Goal: Task Accomplishment & Management: Use online tool/utility

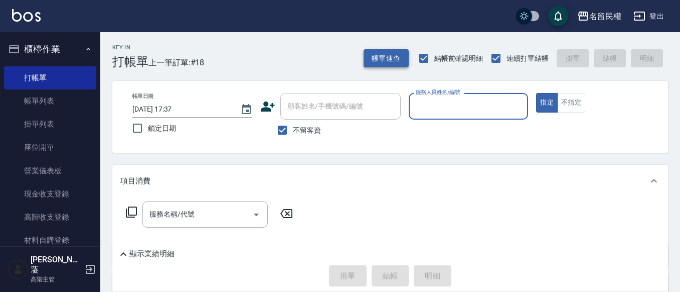
click at [401, 54] on button "帳單速查" at bounding box center [386, 58] width 45 height 19
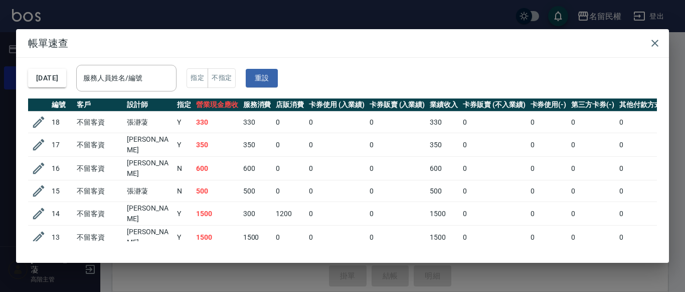
click at [657, 30] on h2 "帳單速查" at bounding box center [342, 43] width 653 height 28
click at [656, 41] on icon "button" at bounding box center [655, 43] width 12 height 12
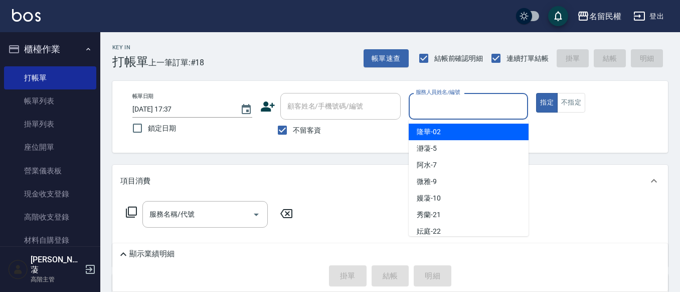
click at [440, 110] on input "服務人員姓名/編號" at bounding box center [469, 106] width 111 height 18
type input "5"
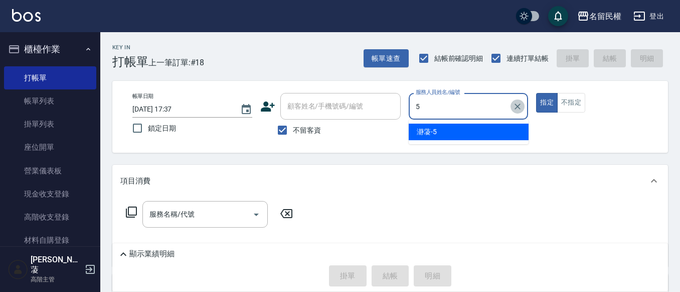
click at [517, 102] on icon "Clear" at bounding box center [518, 106] width 10 height 10
type input "微雅-9"
type button "true"
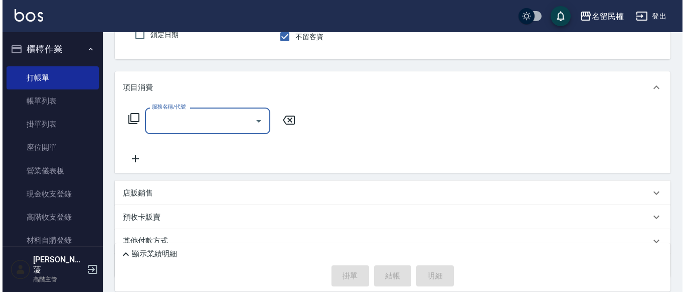
scroll to position [100, 0]
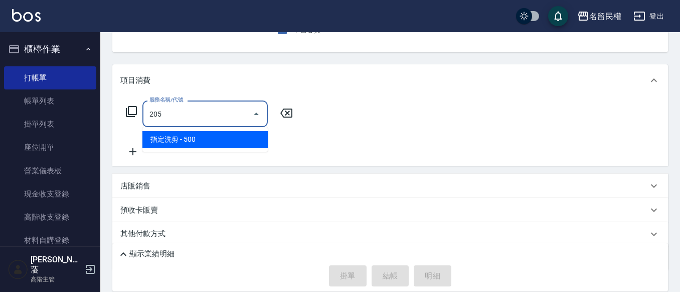
type input "指定洗剪(205)"
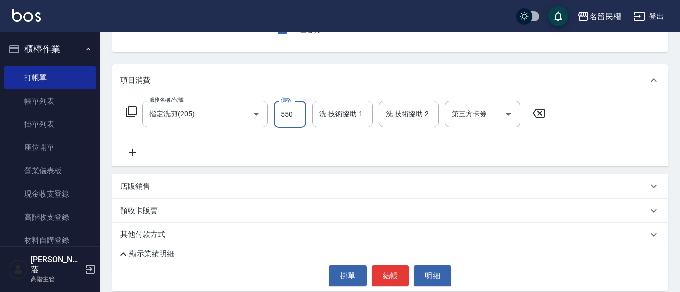
type input "550"
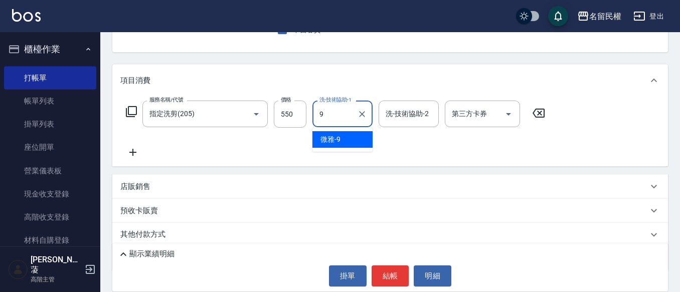
type input "微雅-9"
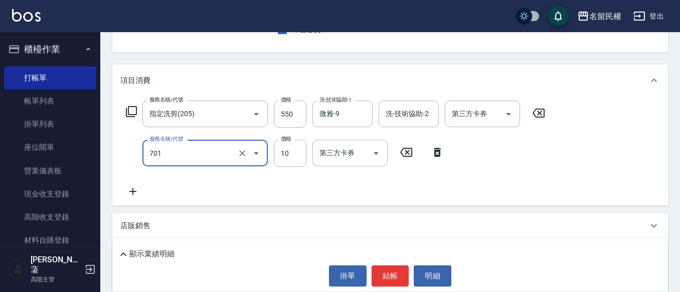
type input "潤絲(701)"
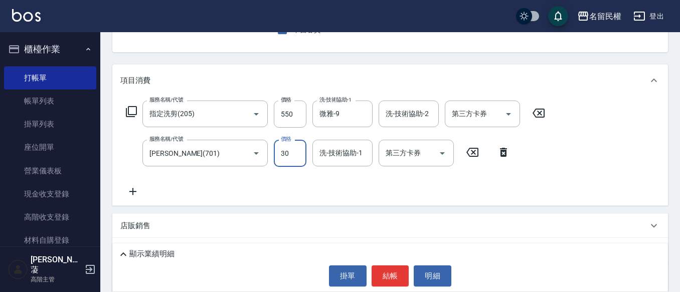
type input "30"
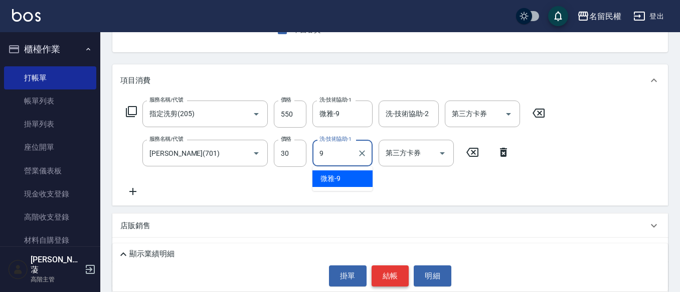
type input "微雅-9"
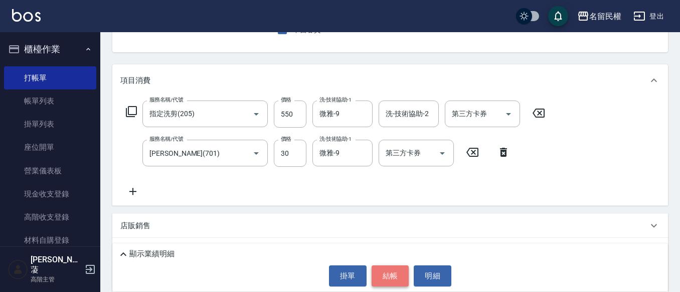
click at [387, 278] on button "結帳" at bounding box center [391, 275] width 38 height 21
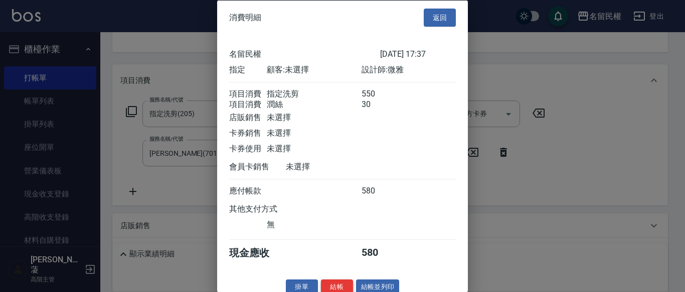
scroll to position [25, 0]
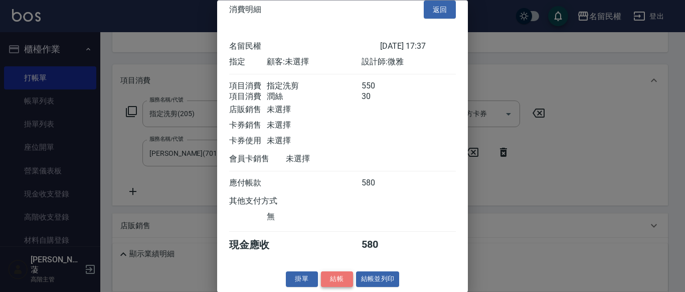
click at [349, 276] on button "結帳" at bounding box center [337, 279] width 32 height 16
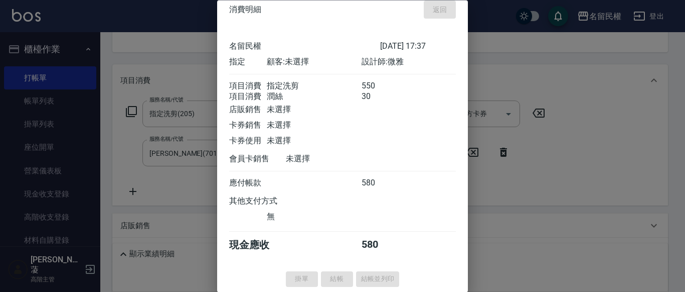
type input "2025/09/18 18:53"
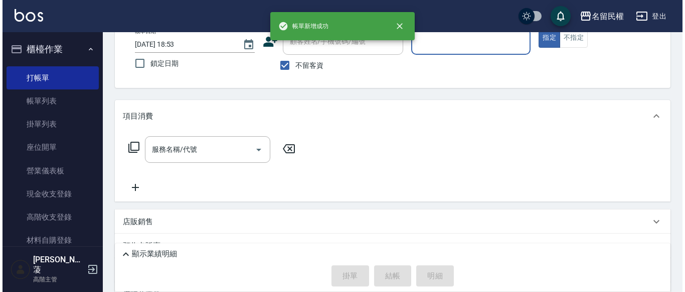
scroll to position [47, 0]
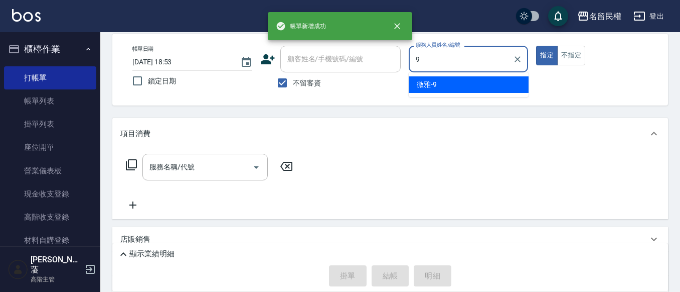
type input "微雅-9"
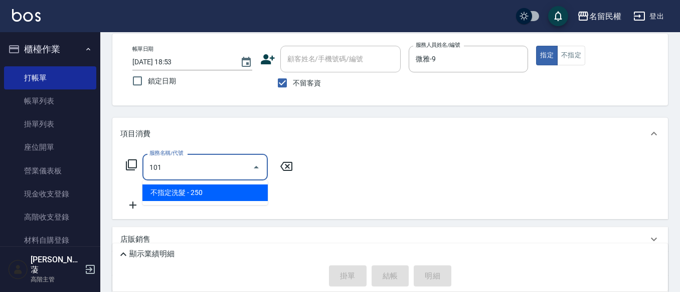
type input "不指定洗髮(101)"
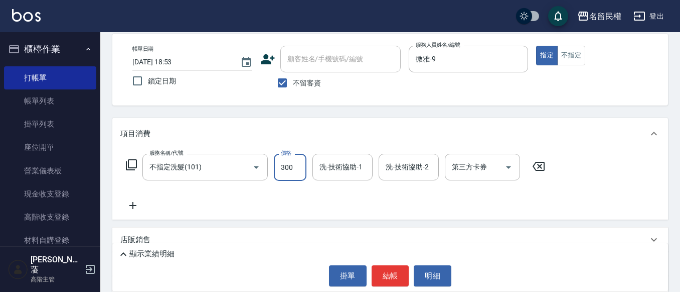
type input "300"
type input "阿水-7"
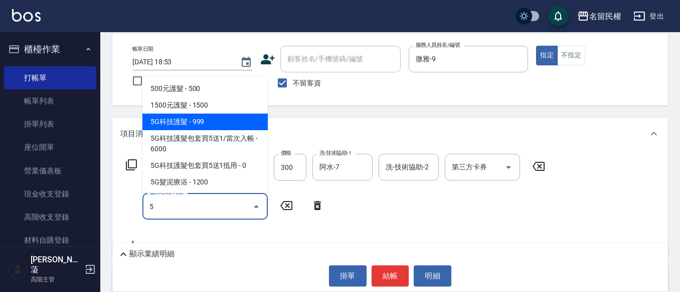
click at [185, 126] on span "5G科技護髮 - 999" at bounding box center [205, 121] width 125 height 17
type input "5G科技護髮(517)"
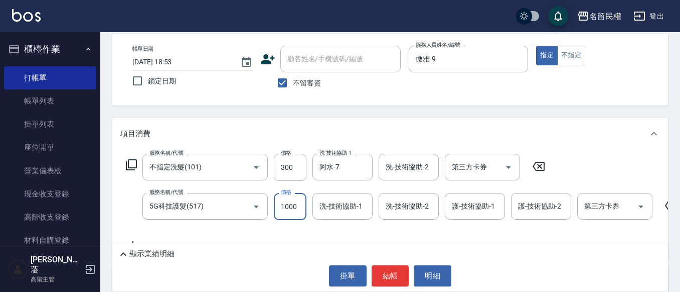
type input "1000"
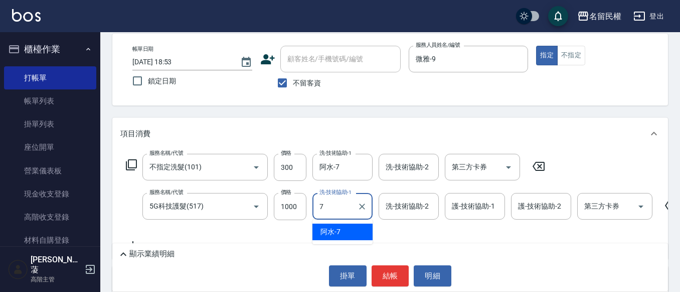
type input "阿水-7"
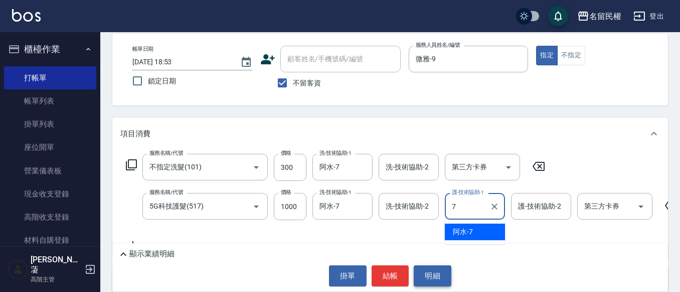
type input "阿水-7"
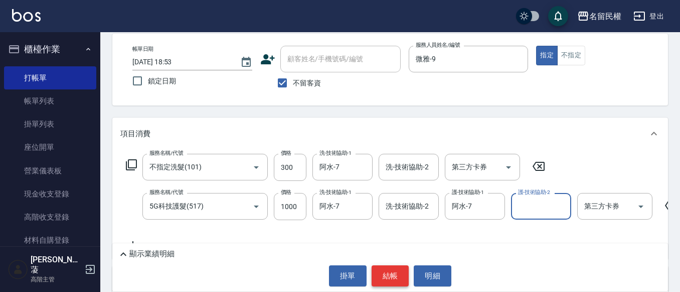
click at [397, 281] on button "結帳" at bounding box center [391, 275] width 38 height 21
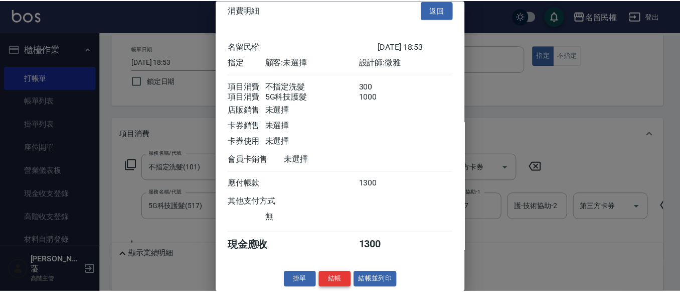
scroll to position [25, 0]
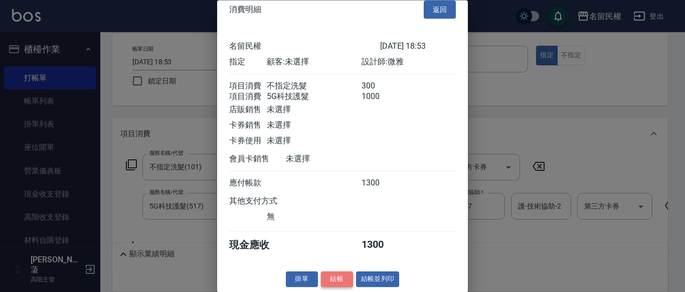
click at [340, 281] on button "結帳" at bounding box center [337, 279] width 32 height 16
type input "2025/09/18 18:54"
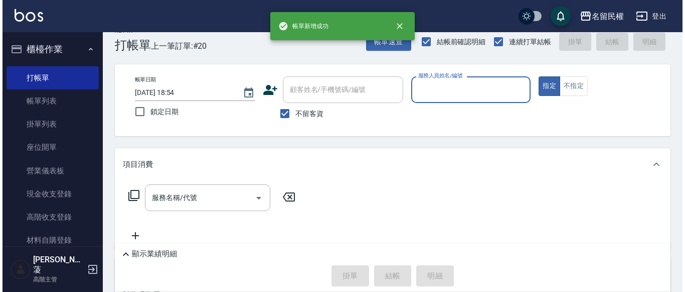
scroll to position [0, 0]
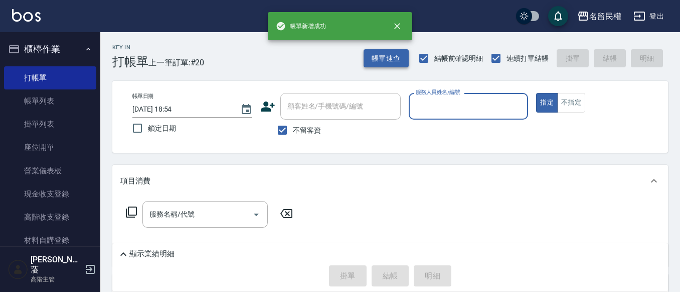
click at [384, 57] on button "帳單速查" at bounding box center [386, 58] width 45 height 19
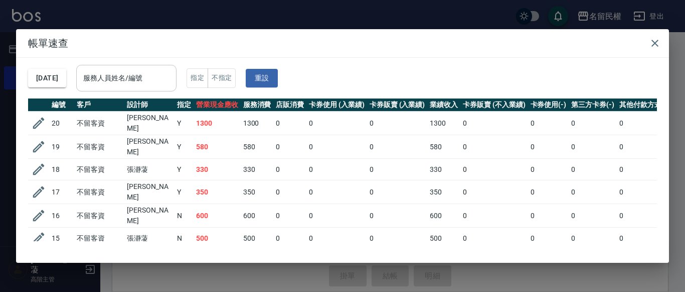
click at [170, 74] on input "服務人員姓名/編號" at bounding box center [126, 78] width 91 height 18
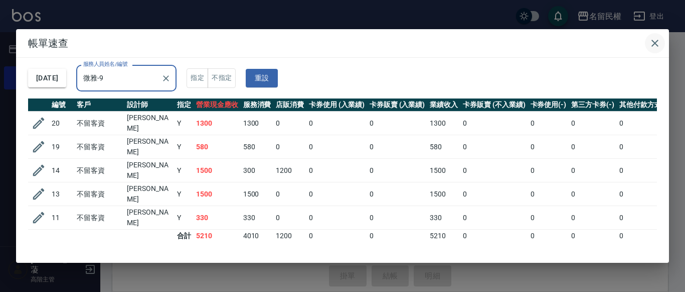
type input "微雅-9"
click at [664, 39] on button "button" at bounding box center [655, 43] width 20 height 20
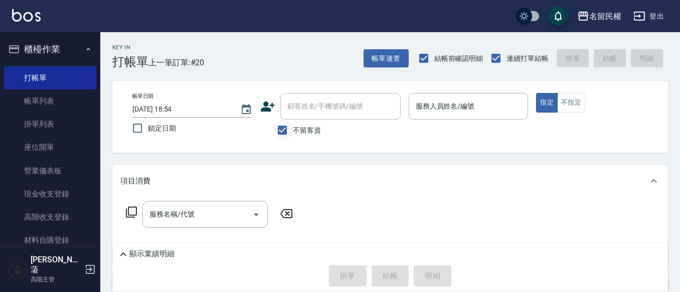
drag, startPoint x: 282, startPoint y: 131, endPoint x: 289, endPoint y: 127, distance: 7.7
click at [283, 131] on input "不留客資" at bounding box center [282, 129] width 21 height 21
checkbox input "false"
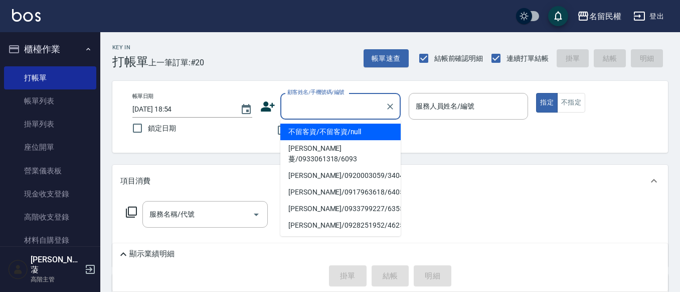
click at [335, 103] on div "顧客姓名/手機號碼/編號 顧客姓名/手機號碼/編號" at bounding box center [341, 106] width 120 height 27
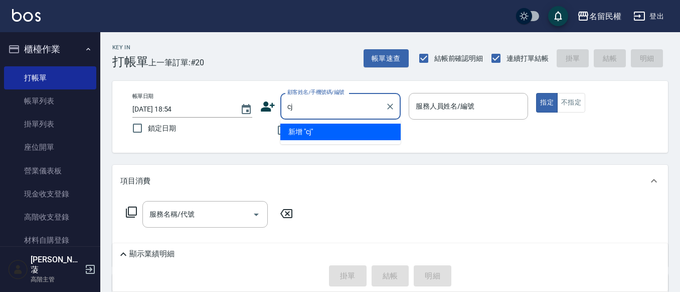
type input "c"
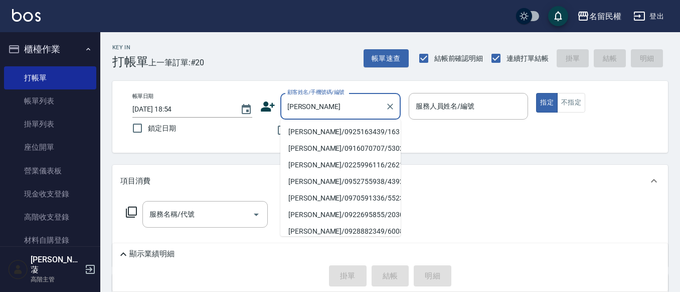
click at [332, 132] on li "黃麗玲/0925163439/163" at bounding box center [341, 131] width 120 height 17
type input "黃麗玲/0925163439/163"
type input "瀞蓤-5"
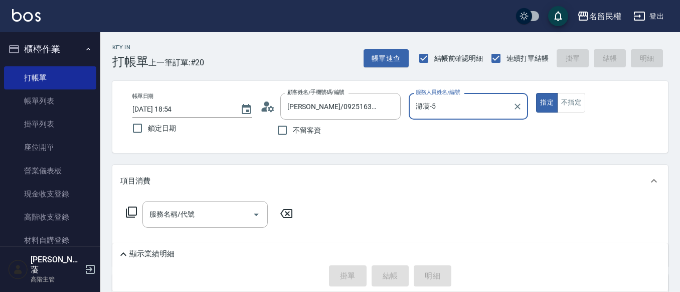
click at [271, 108] on icon at bounding box center [267, 106] width 15 height 15
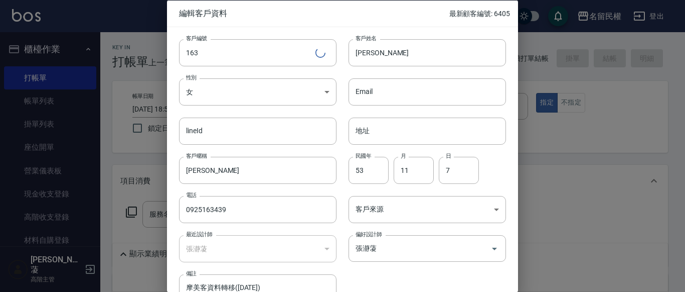
drag, startPoint x: 232, startPoint y: 213, endPoint x: 43, endPoint y: 202, distance: 189.0
click at [43, 202] on div "編輯客戶資料 最新顧客編號: 6405 客戶編號 163 ​ 客戶編號 客戶姓名 黃麗玲 客戶姓名 性別 女 FEMALE 性別 Email Email li…" at bounding box center [342, 146] width 685 height 292
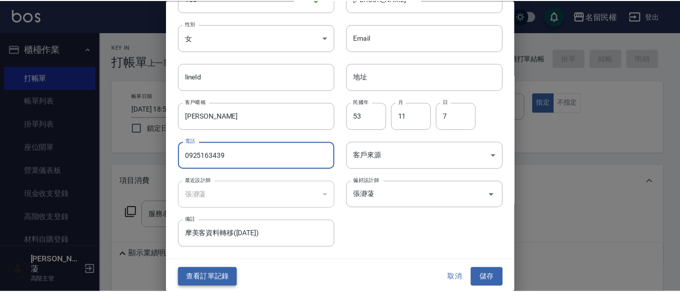
scroll to position [56, 0]
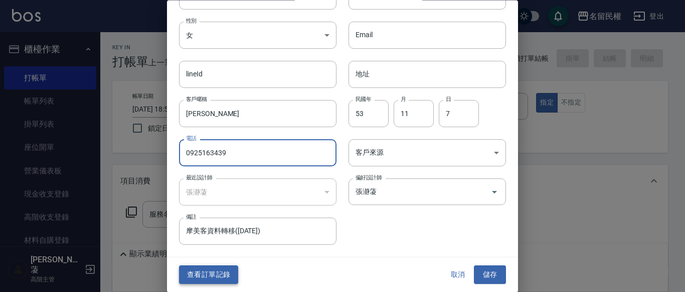
click at [227, 266] on button "查看訂單記錄" at bounding box center [208, 274] width 59 height 19
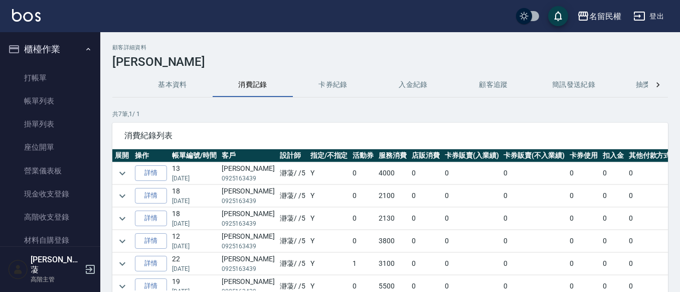
click at [114, 169] on td at bounding box center [122, 173] width 20 height 22
click at [121, 171] on icon "expand row" at bounding box center [122, 173] width 12 height 12
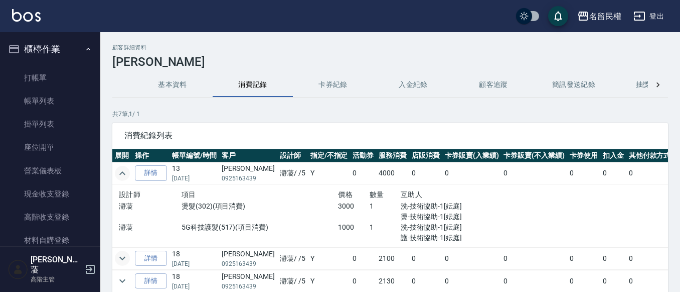
scroll to position [50, 0]
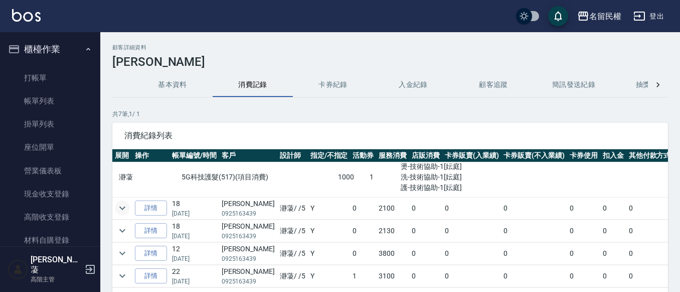
click at [121, 203] on icon "expand row" at bounding box center [122, 208] width 12 height 12
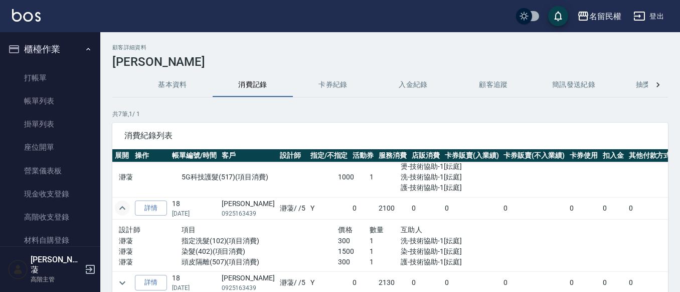
scroll to position [151, 0]
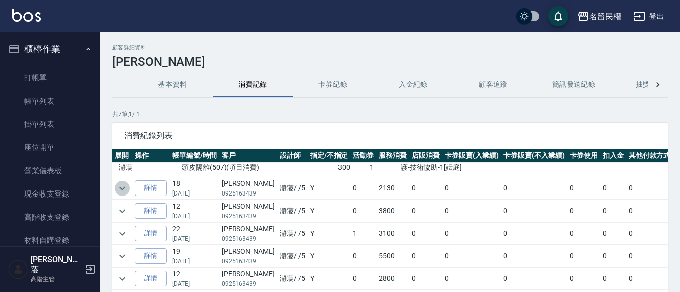
click at [123, 184] on icon "expand row" at bounding box center [122, 188] width 12 height 12
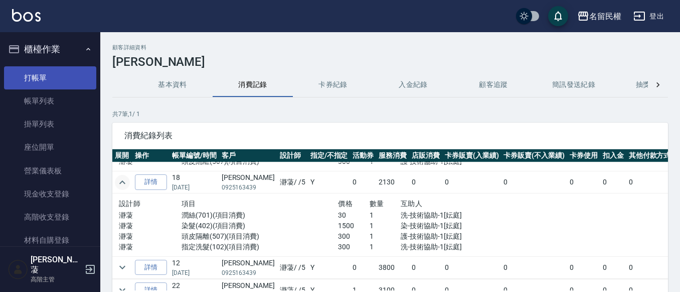
click at [55, 82] on link "打帳單" at bounding box center [50, 77] width 92 height 23
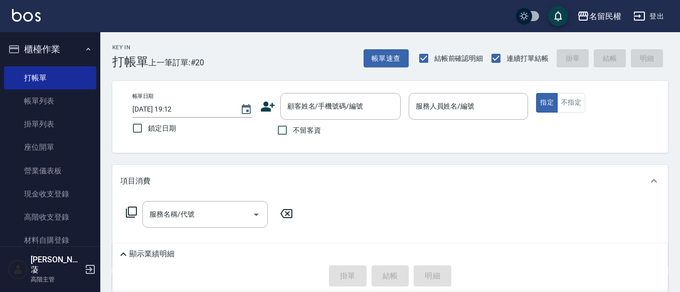
click at [448, 155] on div "Key In 打帳單 上一筆訂單:#20 帳單速查 結帳前確認明細 連續打單結帳 掛單 結帳 明細 帳單日期 2025/09/18 19:12 鎖定日期 顧客…" at bounding box center [390, 241] width 580 height 418
click at [367, 115] on input "顧客姓名/手機號碼/編號" at bounding box center [333, 106] width 96 height 18
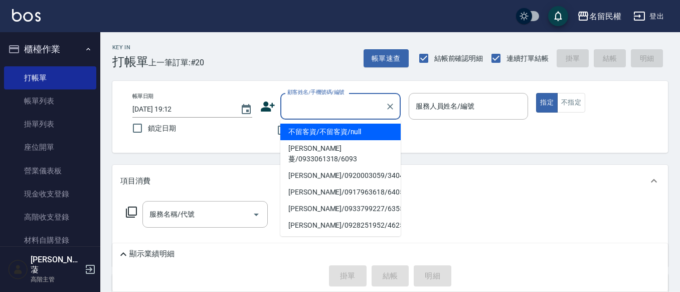
paste input "0925163439"
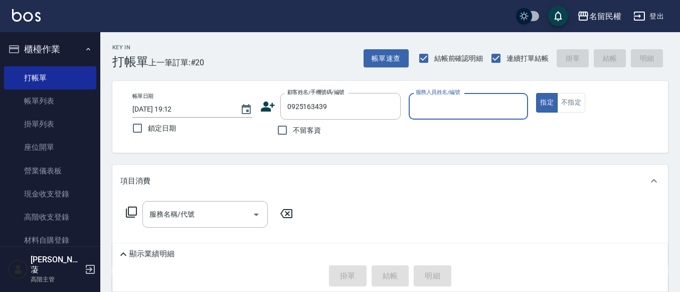
type input "黃麗玲/0925163439/163"
type input "瀞蓤-5"
click at [536, 93] on button "指定" at bounding box center [547, 103] width 22 height 20
type button "true"
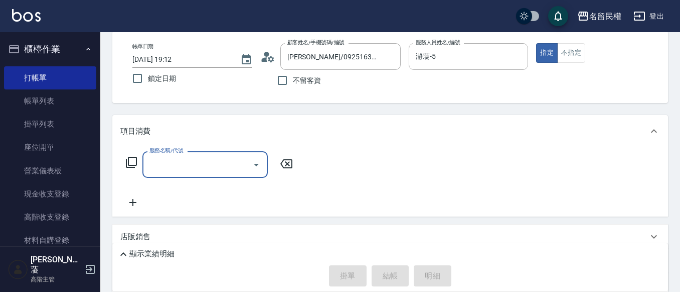
scroll to position [50, 0]
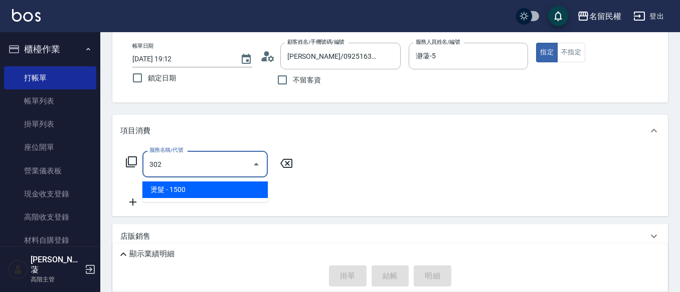
type input "燙髮(302)"
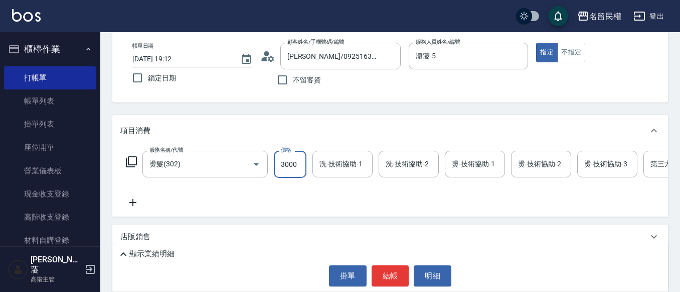
type input "3000"
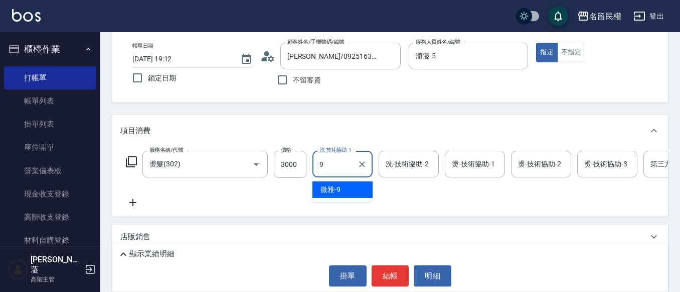
type input "微雅-9"
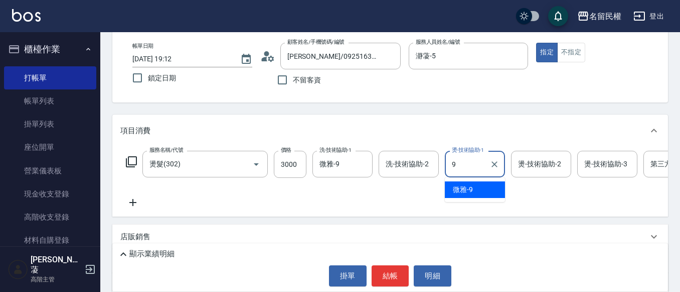
type input "微雅-9"
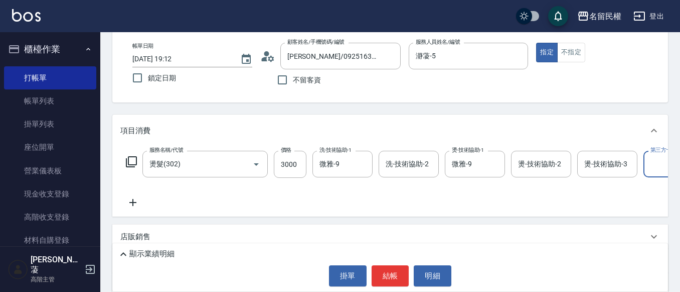
scroll to position [0, 31]
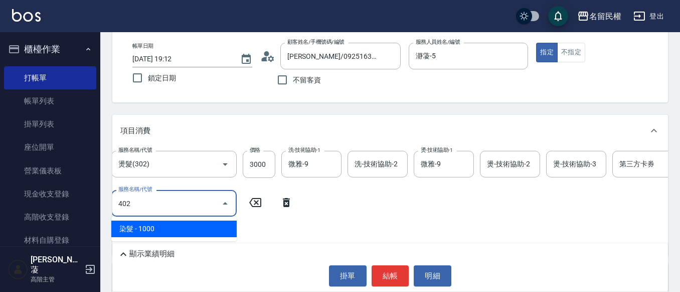
type input "染髮(402)"
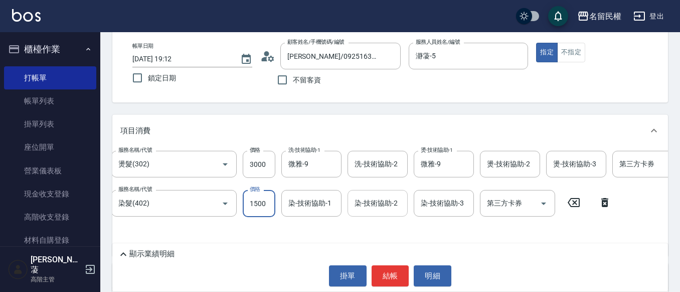
type input "1500"
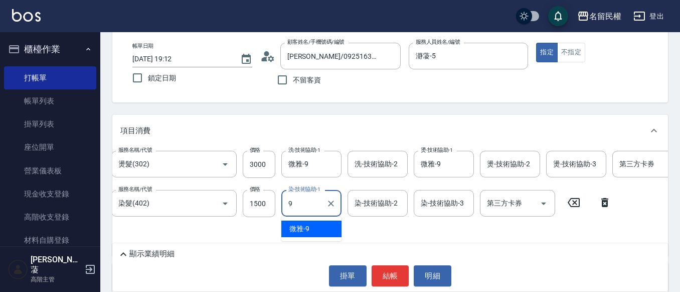
type input "微雅-9"
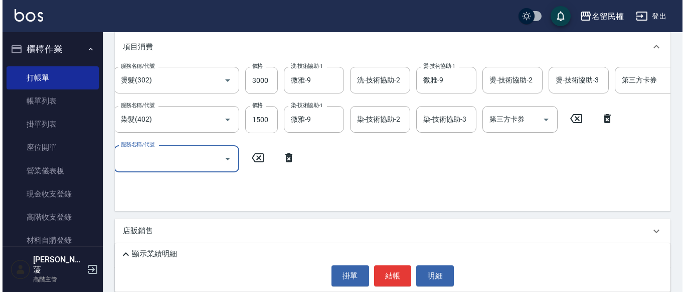
scroll to position [151, 0]
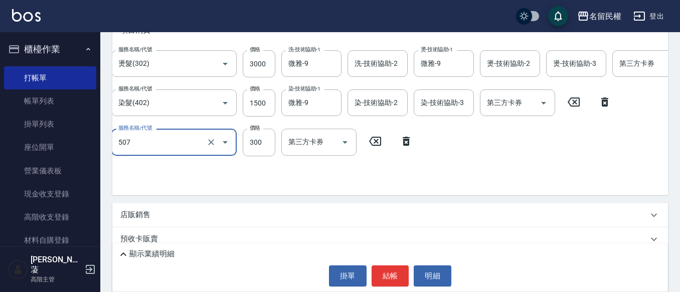
type input "頭皮隔離(507)"
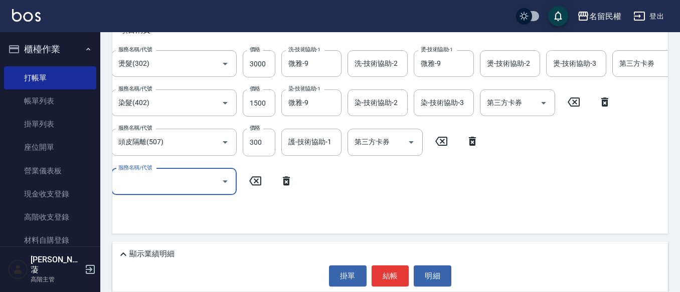
type input "4"
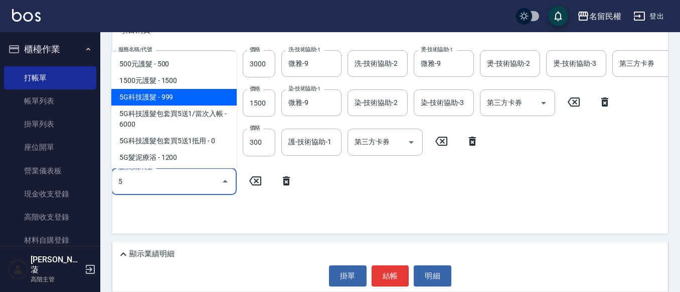
click at [180, 99] on span "5G科技護髮 - 999" at bounding box center [173, 97] width 125 height 17
type input "5G科技護髮(517)"
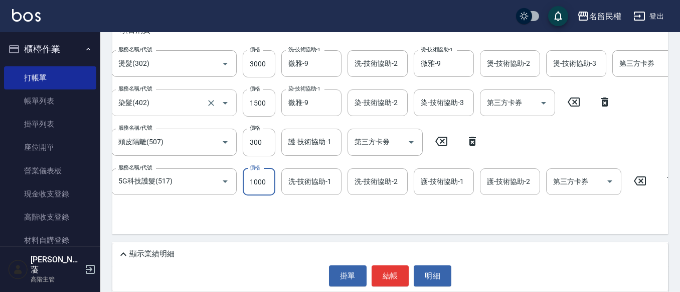
type input "1000"
click at [304, 189] on input "洗-技術協助-1" at bounding box center [311, 182] width 51 height 18
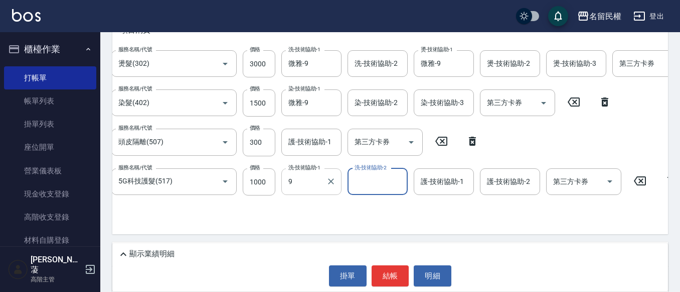
type input "微雅-9"
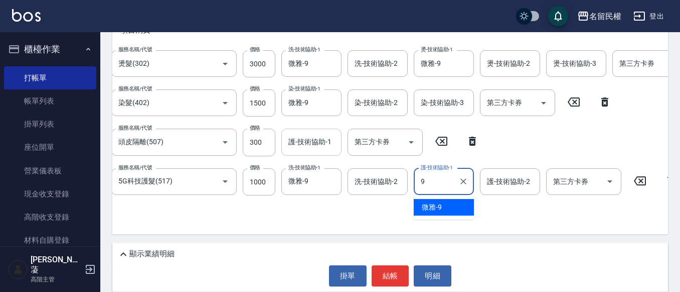
type input "微雅-9"
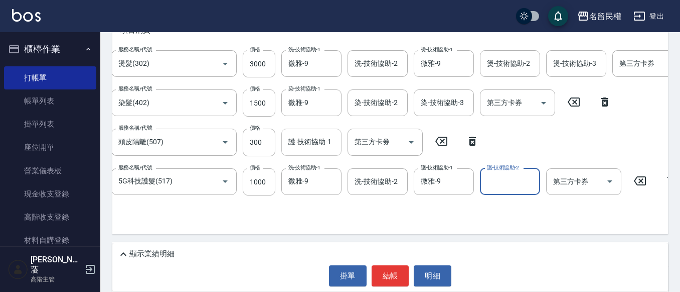
click at [330, 151] on div "護-技術協助-1" at bounding box center [312, 141] width 60 height 27
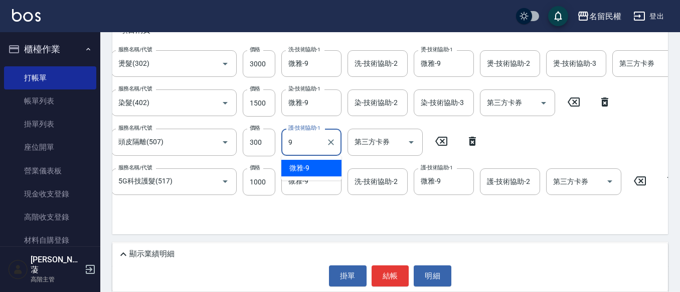
type input "微雅-9"
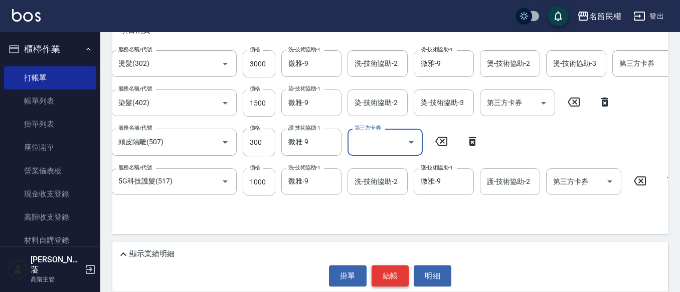
click at [396, 281] on button "結帳" at bounding box center [391, 275] width 38 height 21
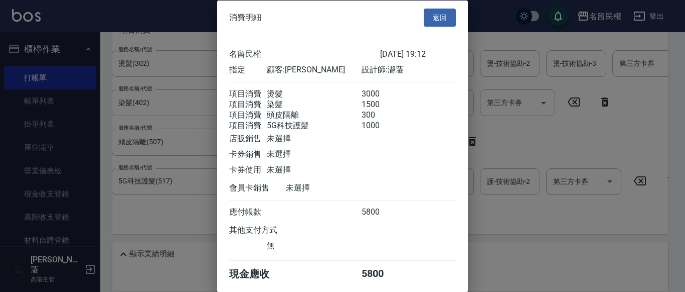
scroll to position [49, 0]
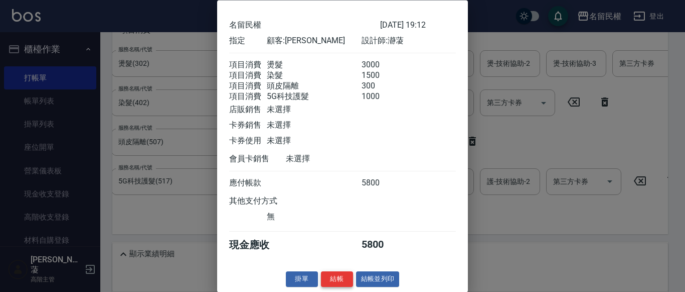
click at [323, 274] on button "結帳" at bounding box center [337, 279] width 32 height 16
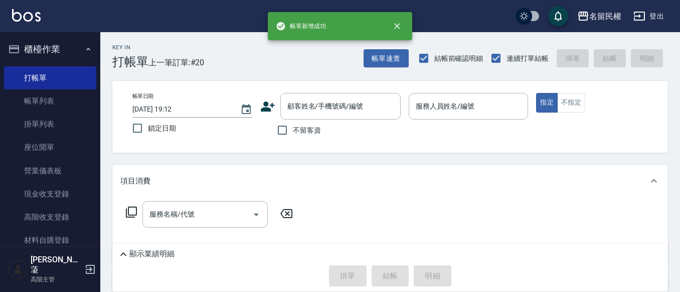
scroll to position [0, 0]
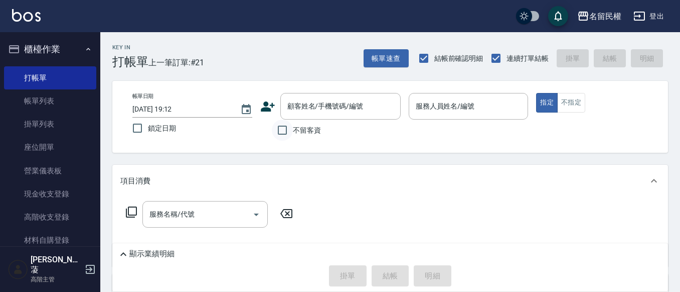
click at [291, 134] on input "不留客資" at bounding box center [282, 129] width 21 height 21
checkbox input "true"
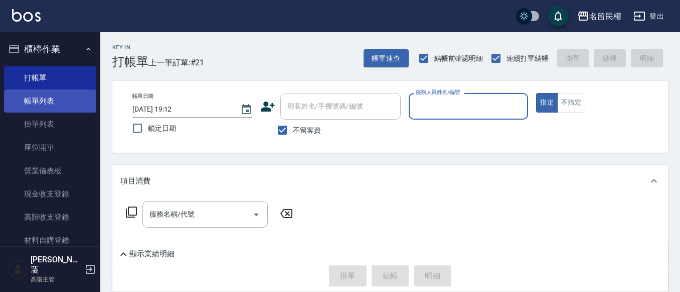
drag, startPoint x: 62, startPoint y: 108, endPoint x: 74, endPoint y: 107, distance: 12.1
click at [62, 108] on link "帳單列表" at bounding box center [50, 100] width 92 height 23
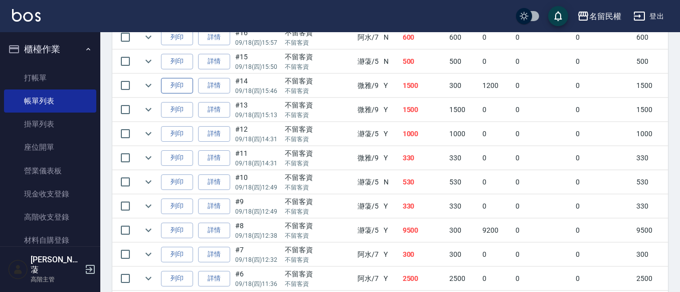
scroll to position [502, 0]
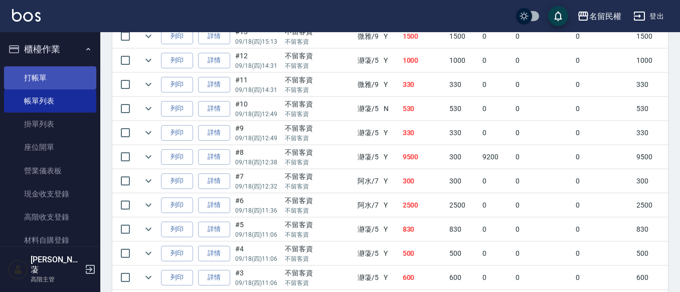
click at [33, 77] on link "打帳單" at bounding box center [50, 77] width 92 height 23
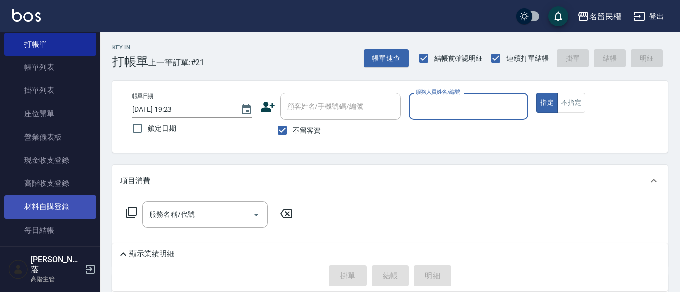
scroll to position [50, 0]
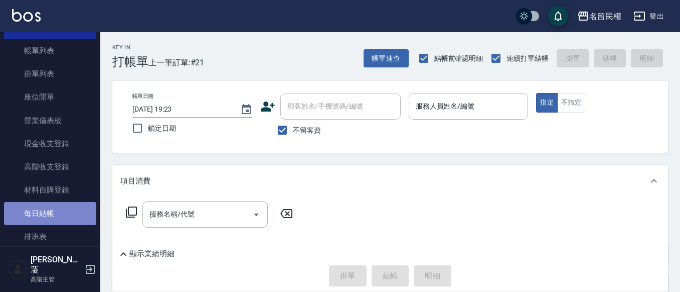
click at [60, 204] on link "每日結帳" at bounding box center [50, 213] width 92 height 23
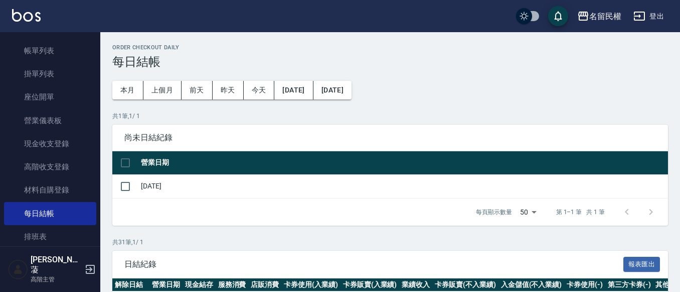
click at [136, 187] on td at bounding box center [125, 186] width 26 height 24
click at [127, 188] on input "checkbox" at bounding box center [125, 186] width 21 height 21
checkbox input "true"
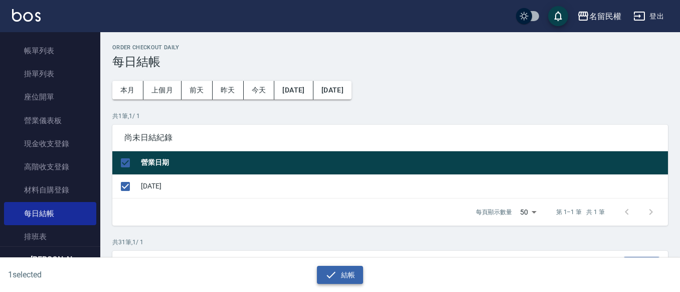
click at [335, 268] on icon "button" at bounding box center [331, 274] width 12 height 12
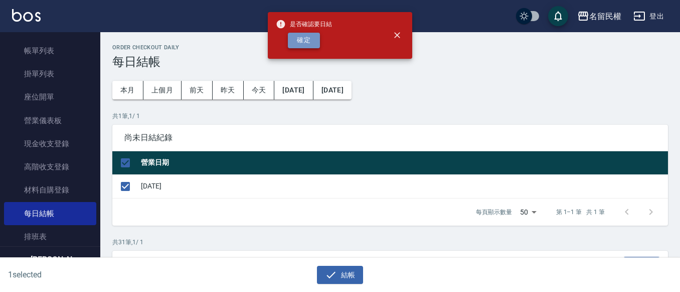
click at [311, 41] on button "確定" at bounding box center [304, 41] width 32 height 16
checkbox input "false"
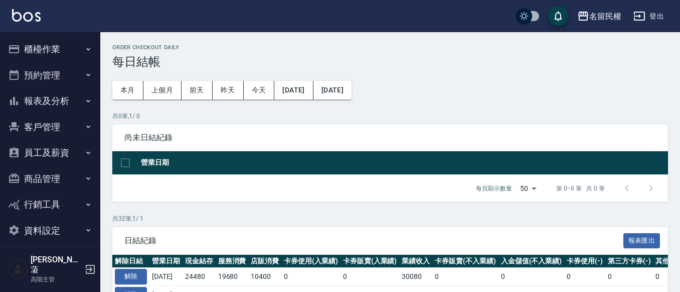
click at [78, 103] on button "報表及分析" at bounding box center [50, 101] width 92 height 26
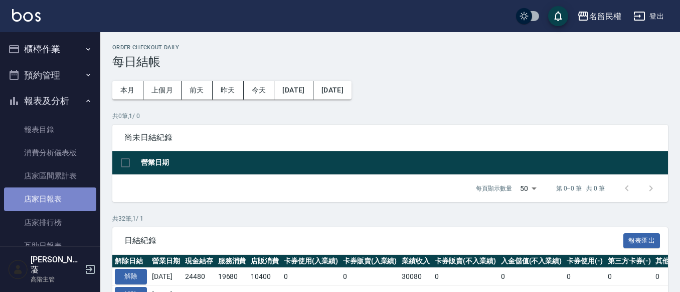
click at [53, 191] on link "店家日報表" at bounding box center [50, 198] width 92 height 23
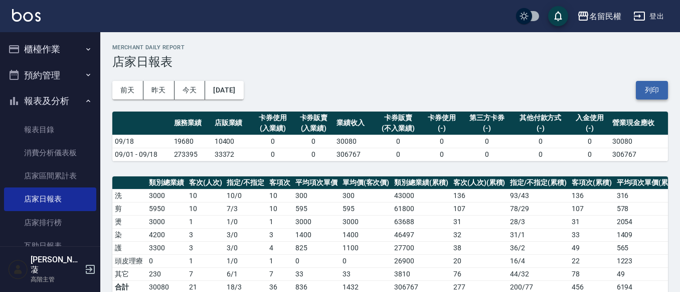
click at [645, 89] on button "列印" at bounding box center [652, 90] width 32 height 19
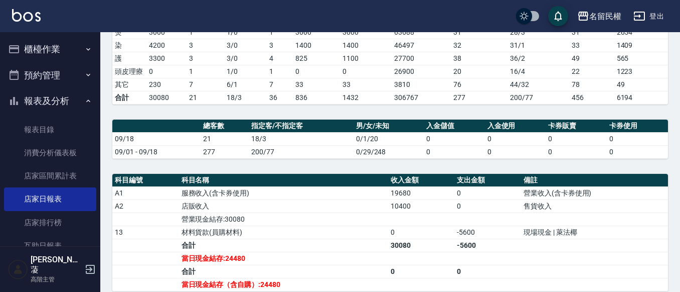
scroll to position [201, 0]
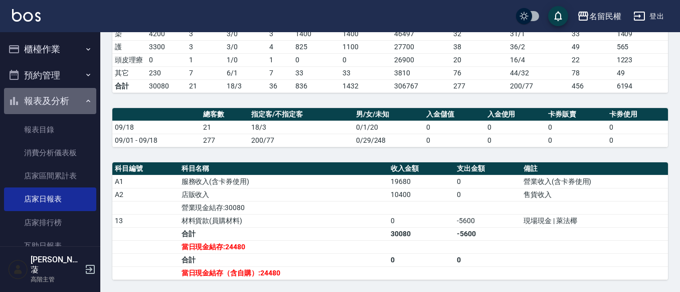
click at [77, 102] on button "報表及分析" at bounding box center [50, 101] width 92 height 26
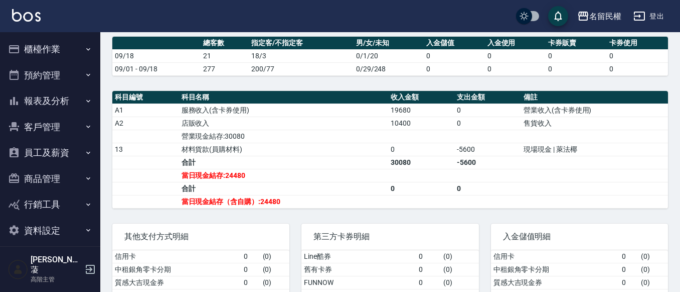
scroll to position [214, 0]
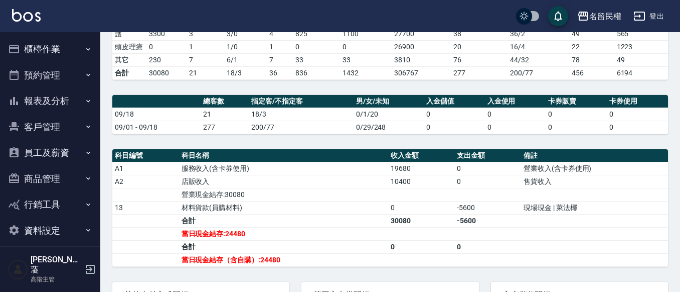
click at [84, 106] on button "報表及分析" at bounding box center [50, 101] width 92 height 26
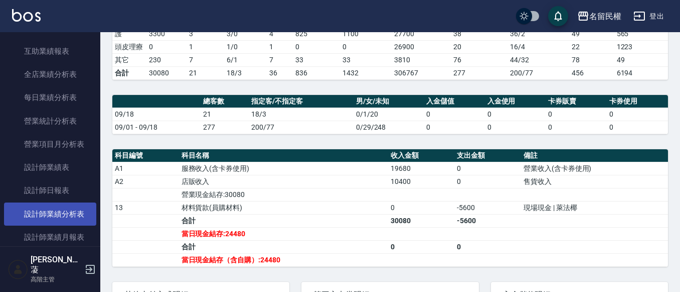
scroll to position [301, 0]
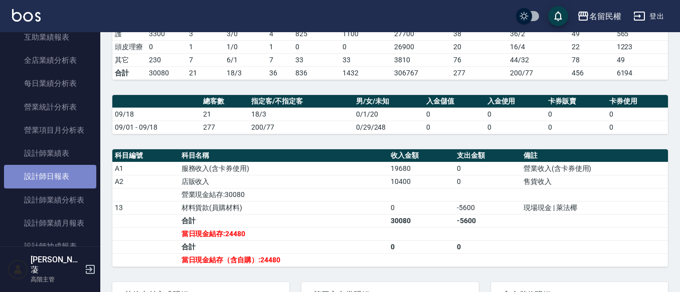
click at [67, 174] on link "設計師日報表" at bounding box center [50, 176] width 92 height 23
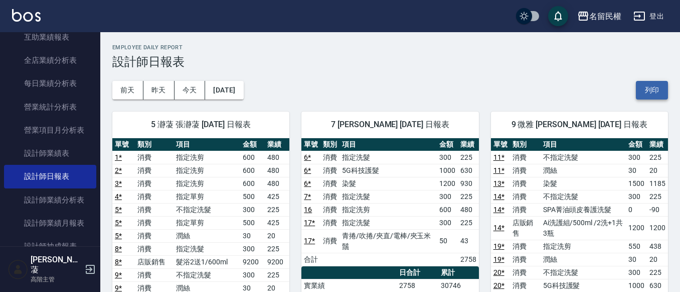
click at [654, 87] on button "列印" at bounding box center [652, 90] width 32 height 19
